Goal: Check status: Check status

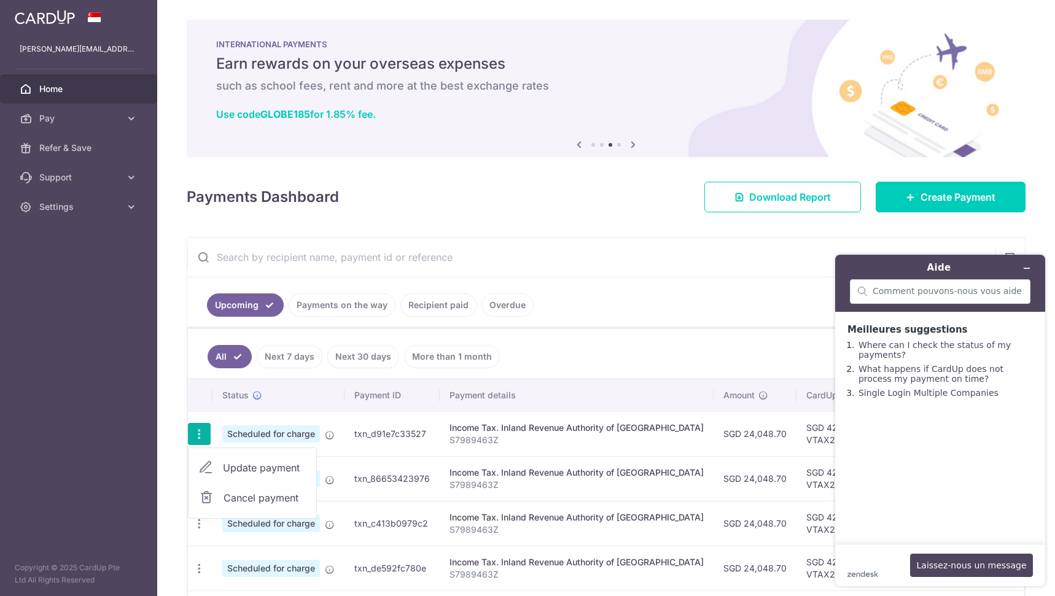
scroll to position [123, 0]
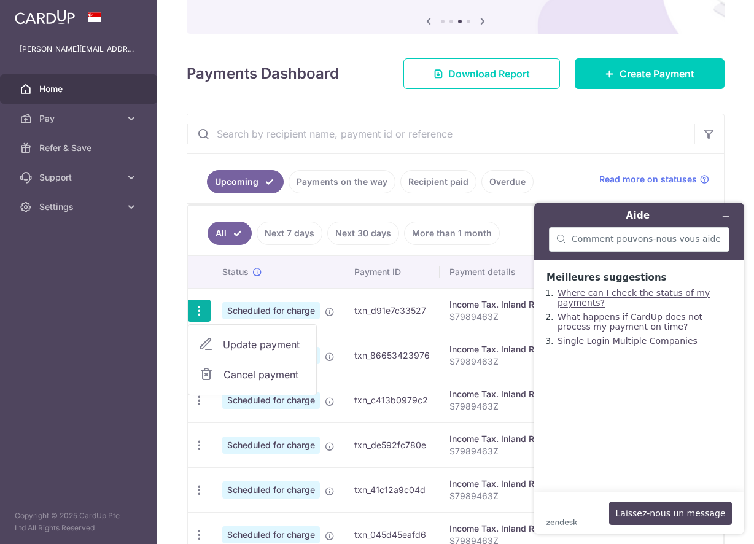
click at [577, 303] on link "Where can I check the status of my payments?" at bounding box center [634, 298] width 152 height 20
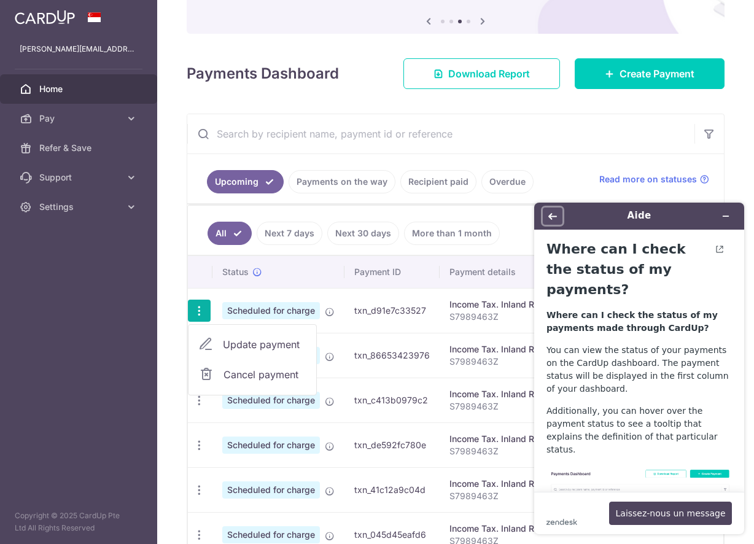
click at [553, 216] on icon "Retour" at bounding box center [553, 216] width 9 height 7
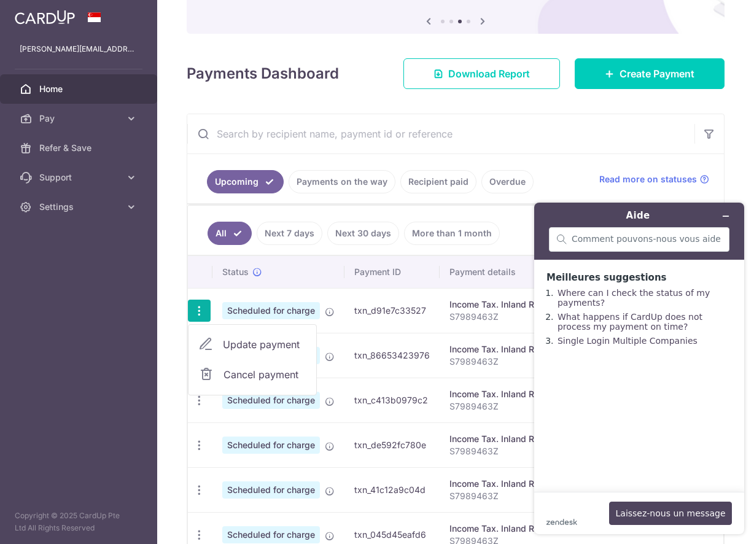
click at [379, 314] on td "txn_d91e7c33527" at bounding box center [392, 310] width 95 height 45
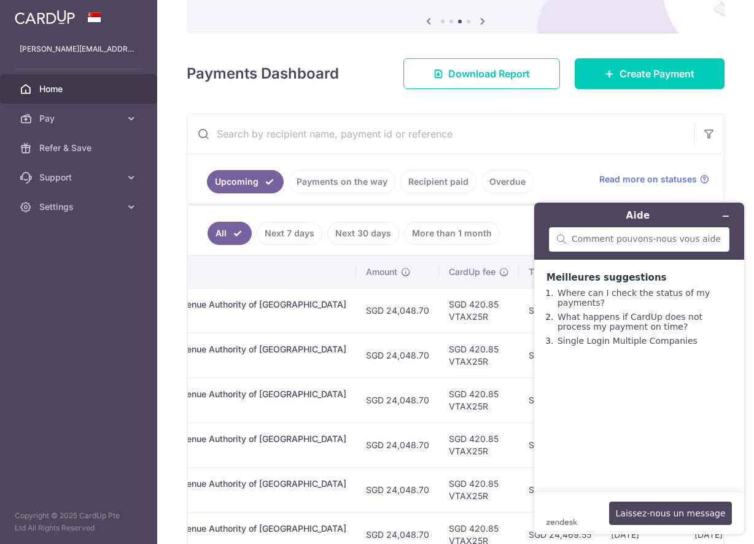
scroll to position [0, 431]
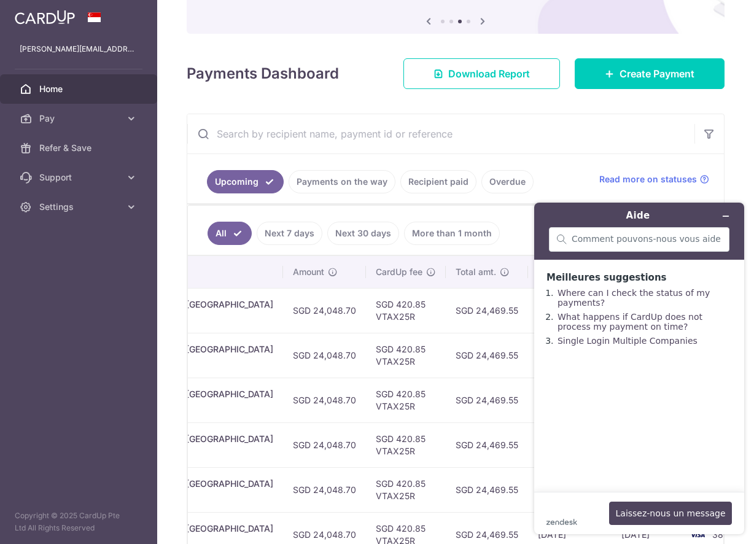
click at [440, 180] on link "Recipient paid" at bounding box center [438, 181] width 76 height 23
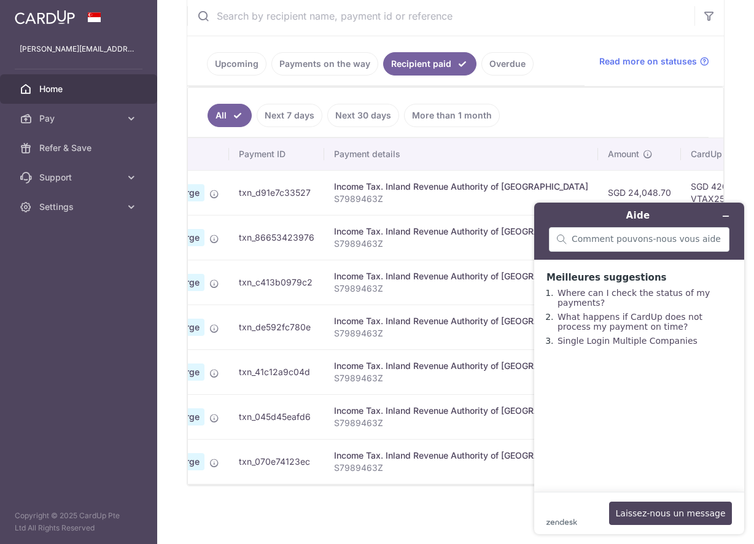
scroll to position [0, 158]
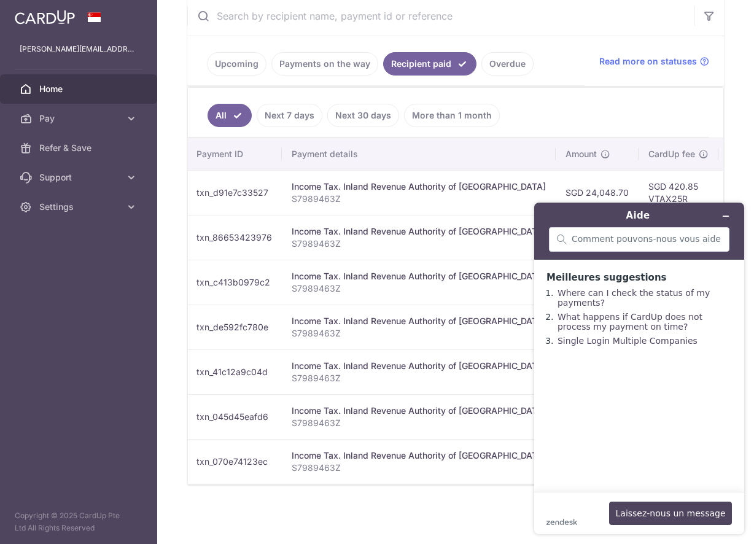
click at [345, 69] on link "Payments on the way" at bounding box center [324, 63] width 107 height 23
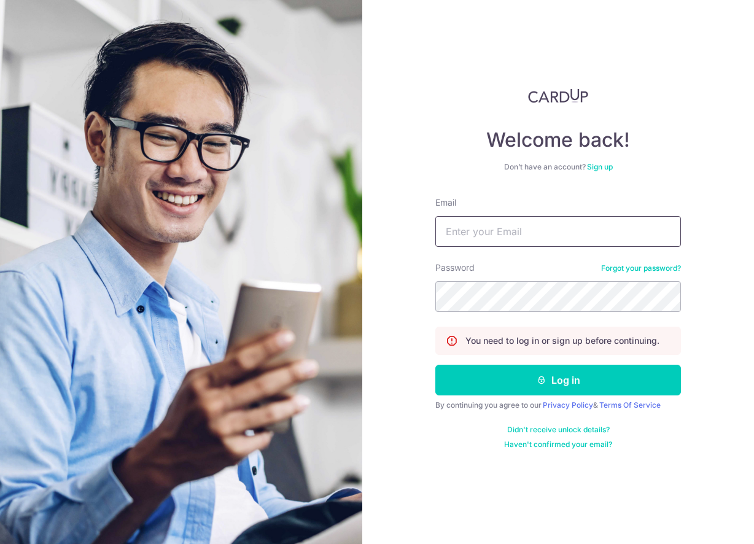
click at [531, 237] on input "Email" at bounding box center [559, 231] width 246 height 31
type input "[PERSON_NAME][EMAIL_ADDRESS][PERSON_NAME][DOMAIN_NAME]"
click at [547, 363] on form "Email david.bachelier@gmail.com Password Forgot your password? You need to log …" at bounding box center [559, 323] width 246 height 253
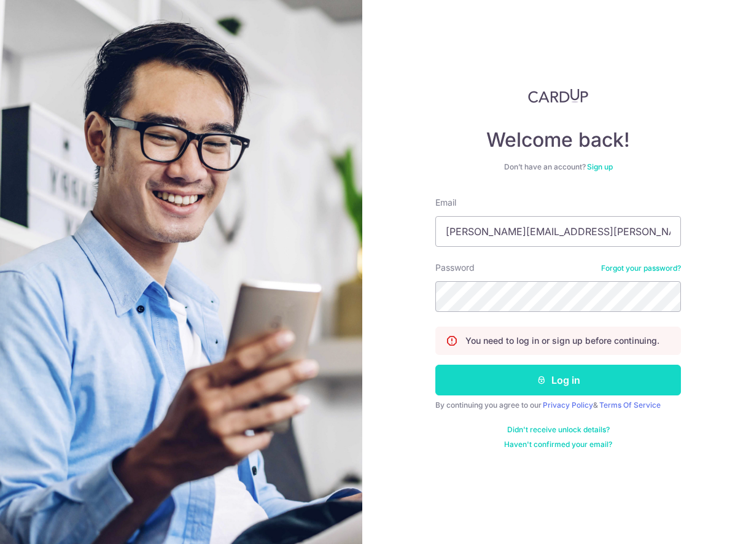
click at [547, 372] on button "Log in" at bounding box center [559, 380] width 246 height 31
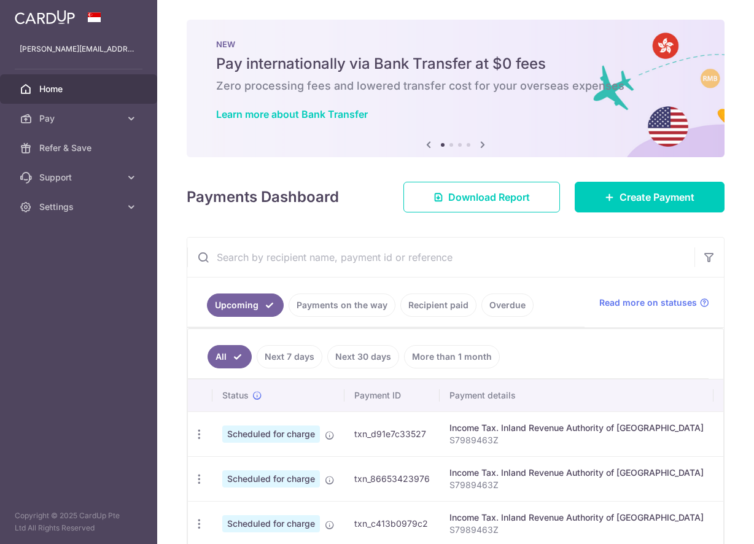
click at [361, 300] on link "Payments on the way" at bounding box center [342, 305] width 107 height 23
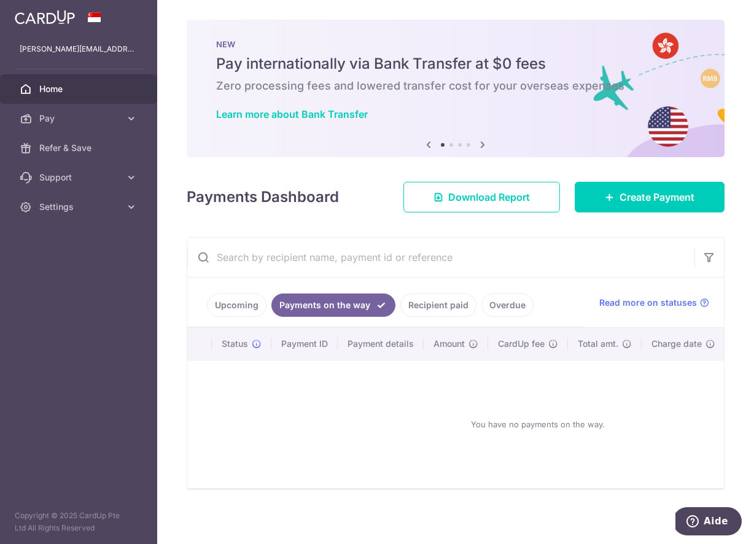
click at [431, 310] on link "Recipient paid" at bounding box center [438, 305] width 76 height 23
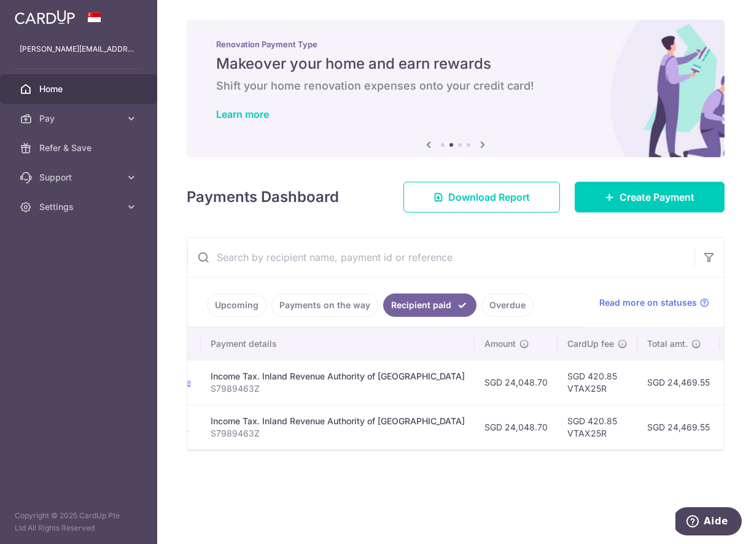
scroll to position [0, 397]
